Goal: Task Accomplishment & Management: Manage account settings

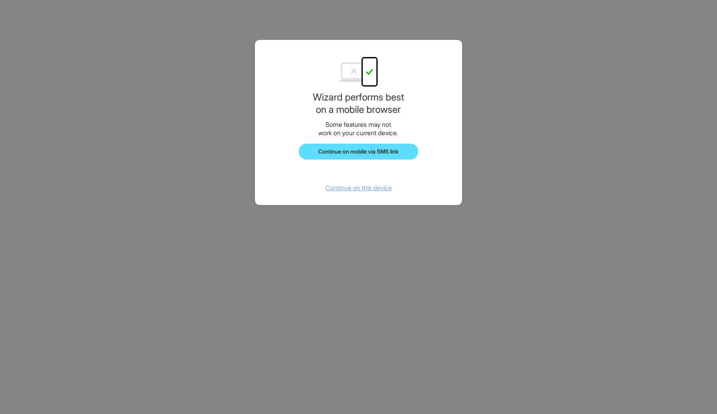
click at [389, 190] on span "Continue on this device" at bounding box center [359, 188] width 67 height 8
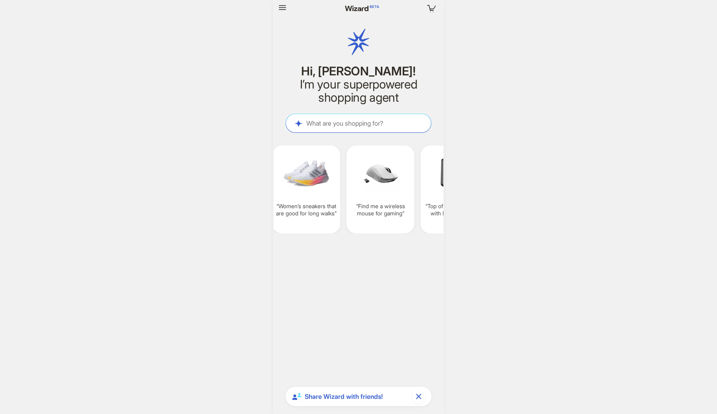
scroll to position [0, 742]
click at [436, 10] on icon "button" at bounding box center [432, 8] width 14 height 14
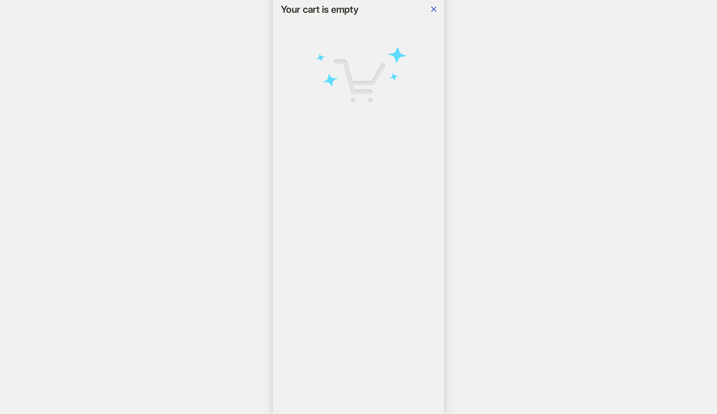
click at [467, 21] on div "Your cart is empty Hi, Chuck! I’m your superpowered shopping agent What are you…" at bounding box center [358, 207] width 717 height 414
click at [434, 14] on span "button" at bounding box center [434, 9] width 10 height 10
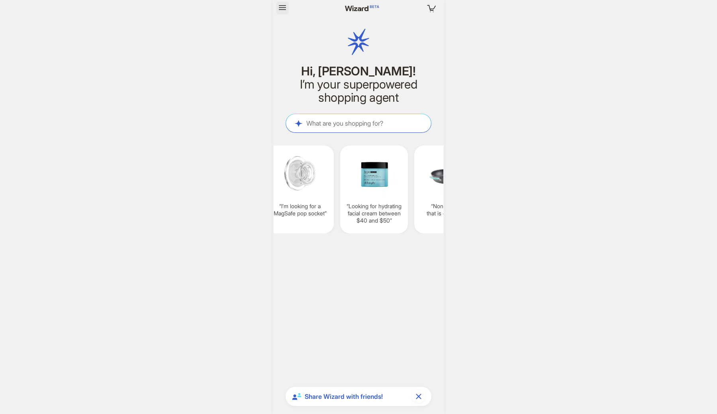
click at [281, 8] on icon "button" at bounding box center [283, 8] width 10 height 10
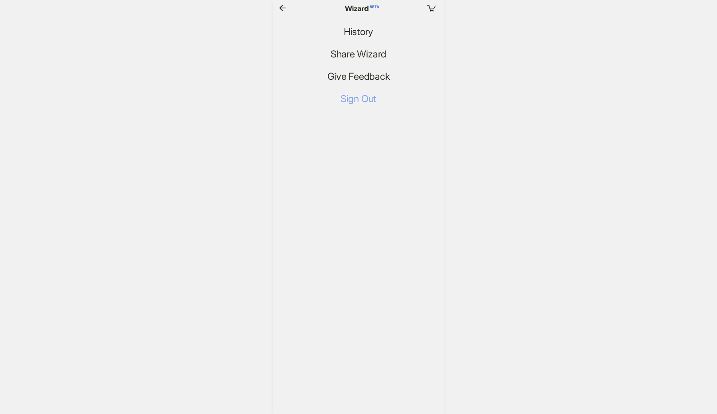
scroll to position [0, 604]
click at [349, 100] on span "Sign Out" at bounding box center [359, 99] width 36 height 12
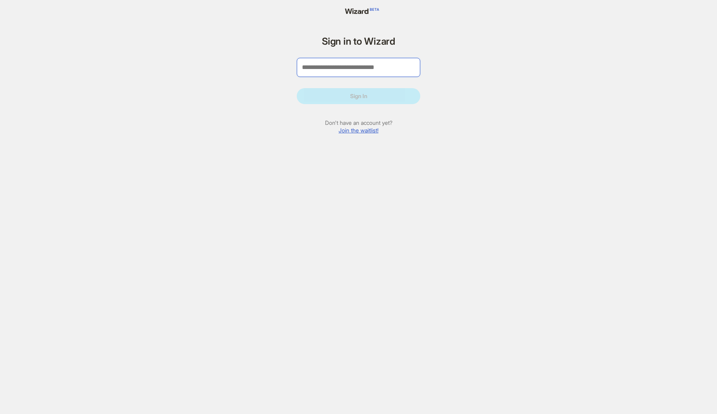
click at [359, 72] on input "tel" at bounding box center [359, 67] width 124 height 19
type input "**********"
click at [373, 69] on input "tel" at bounding box center [359, 67] width 124 height 19
type input "**********"
click at [375, 99] on button "Sign In" at bounding box center [359, 96] width 124 height 16
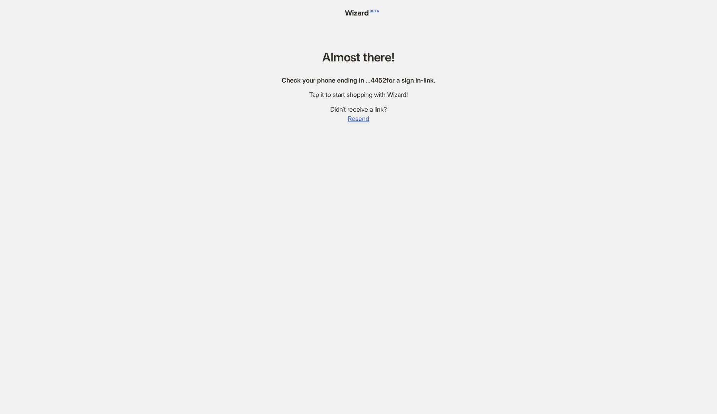
click at [362, 118] on span "Resend" at bounding box center [359, 118] width 22 height 8
